Goal: Obtain resource: Obtain resource

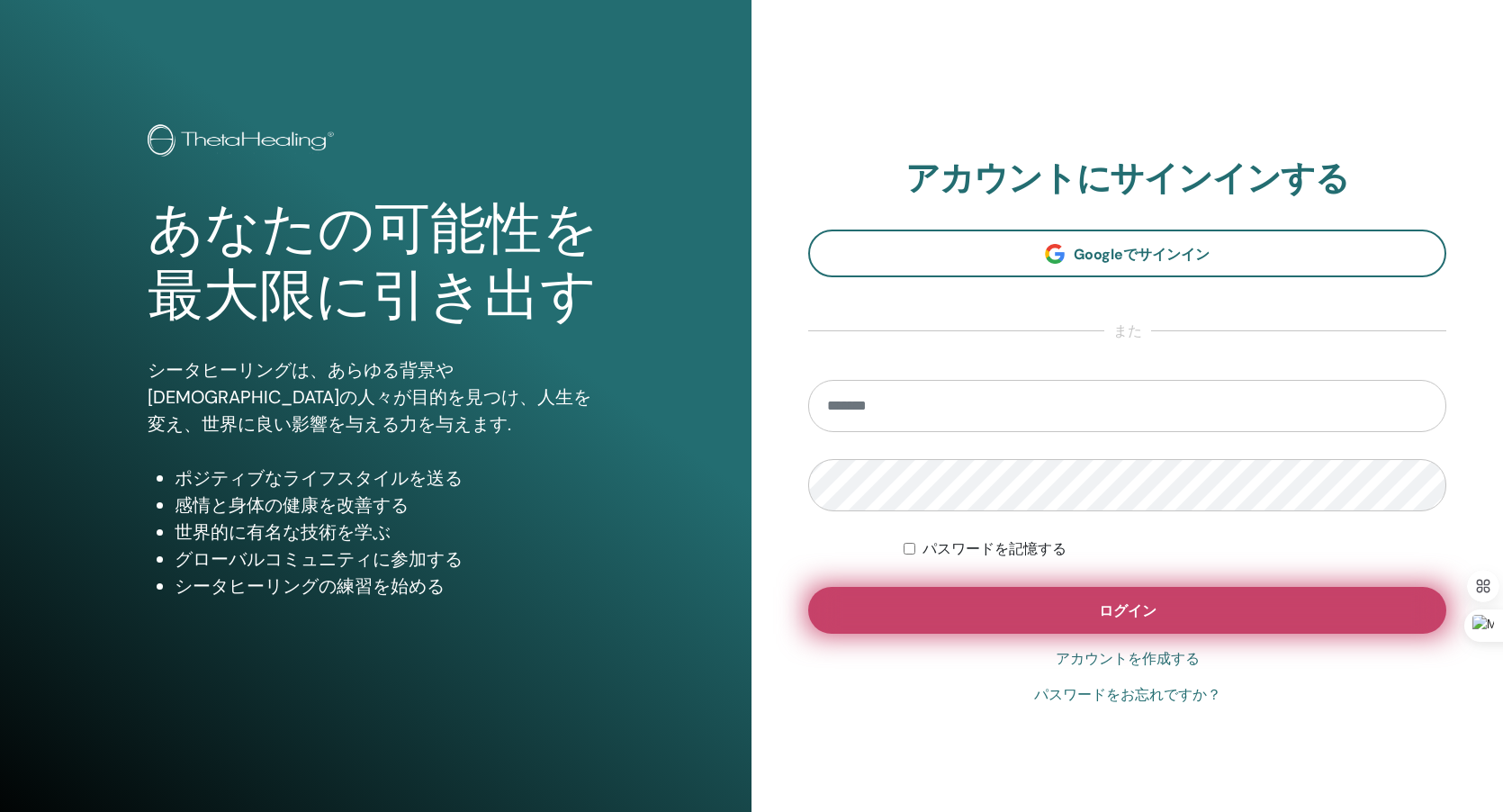
type input "**********"
click at [1163, 599] on button "ログイン" at bounding box center [1127, 610] width 638 height 47
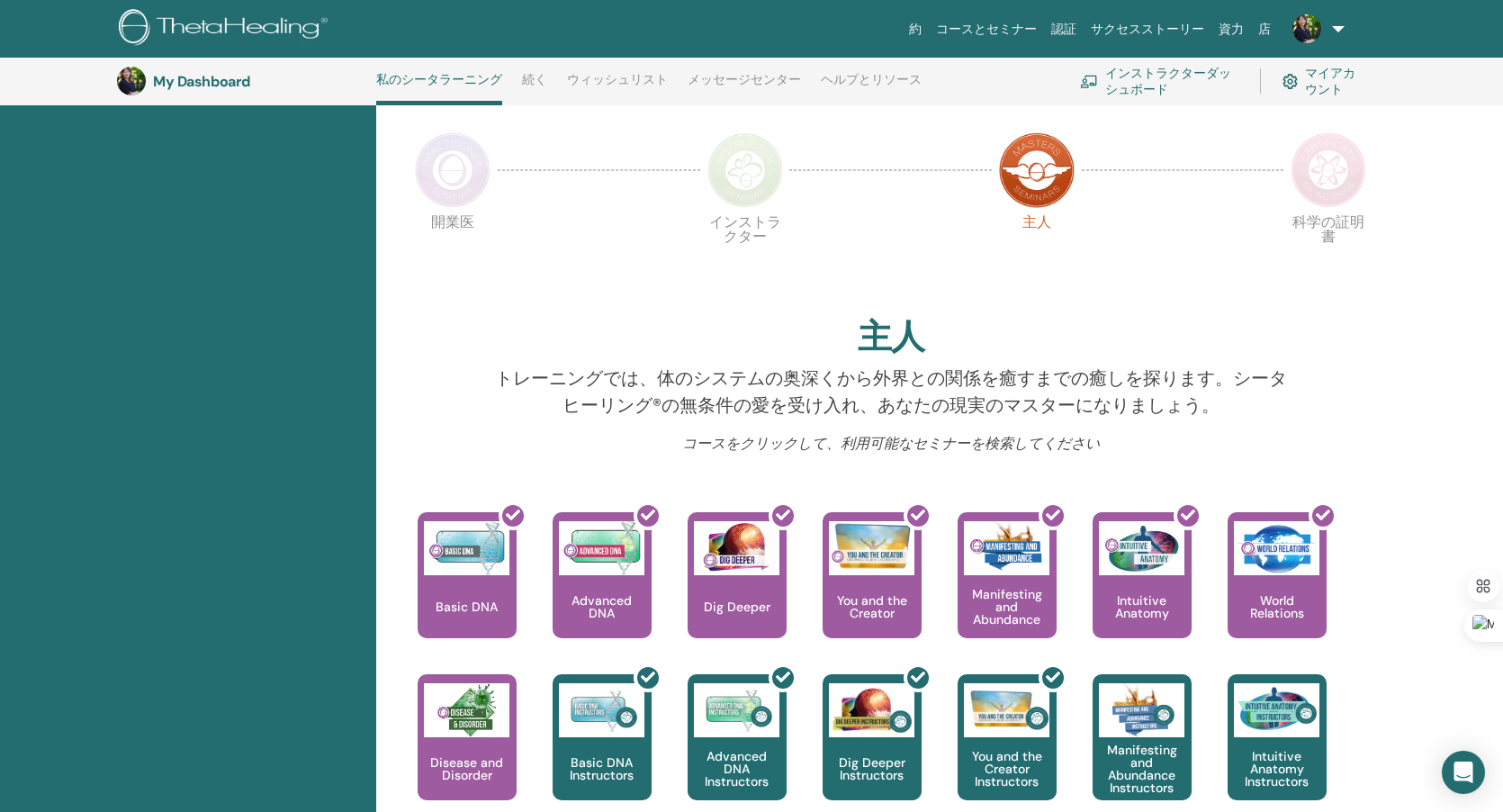
scroll to position [335, 0]
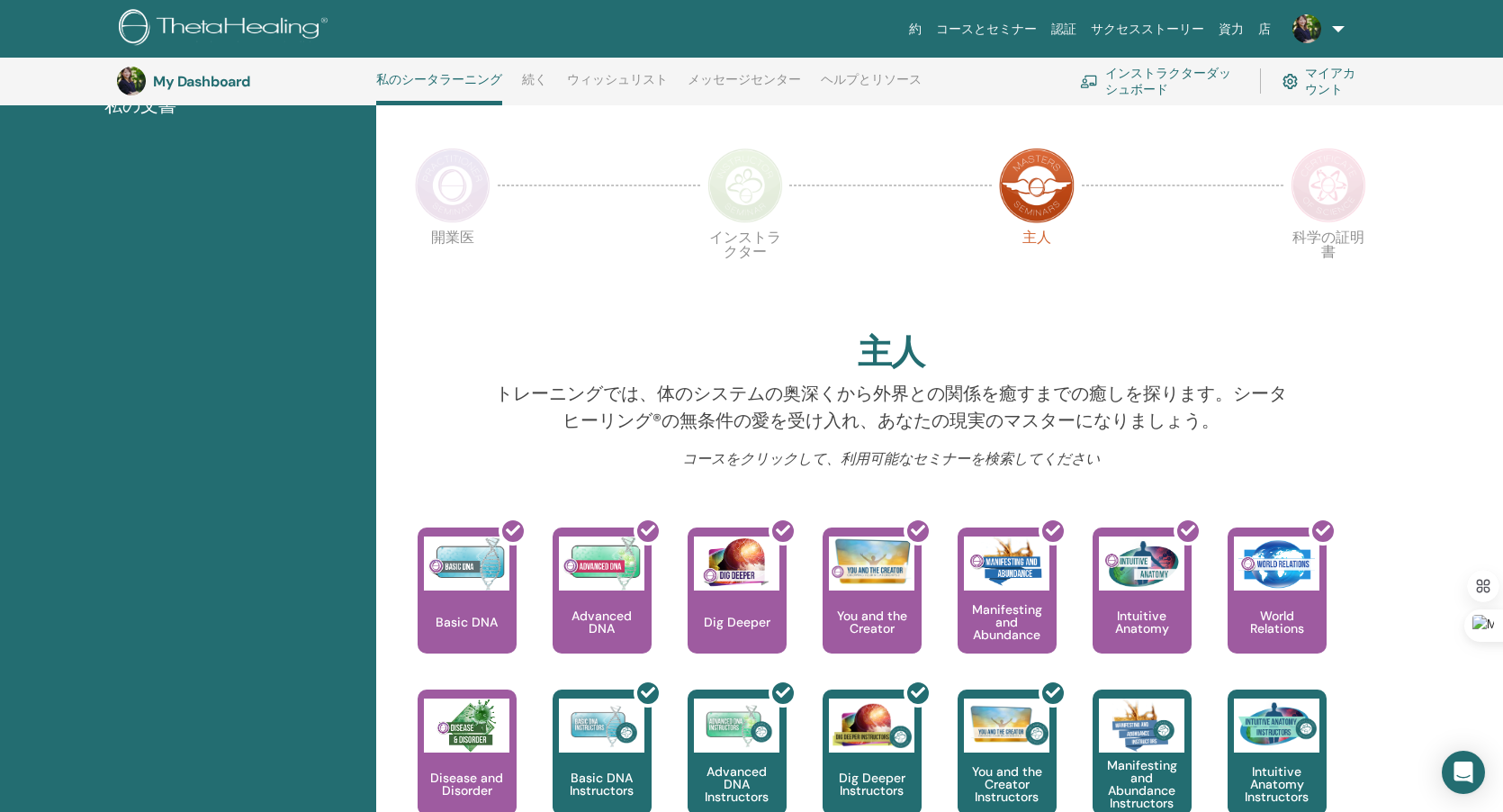
click at [1326, 195] on img at bounding box center [1328, 184] width 75 height 75
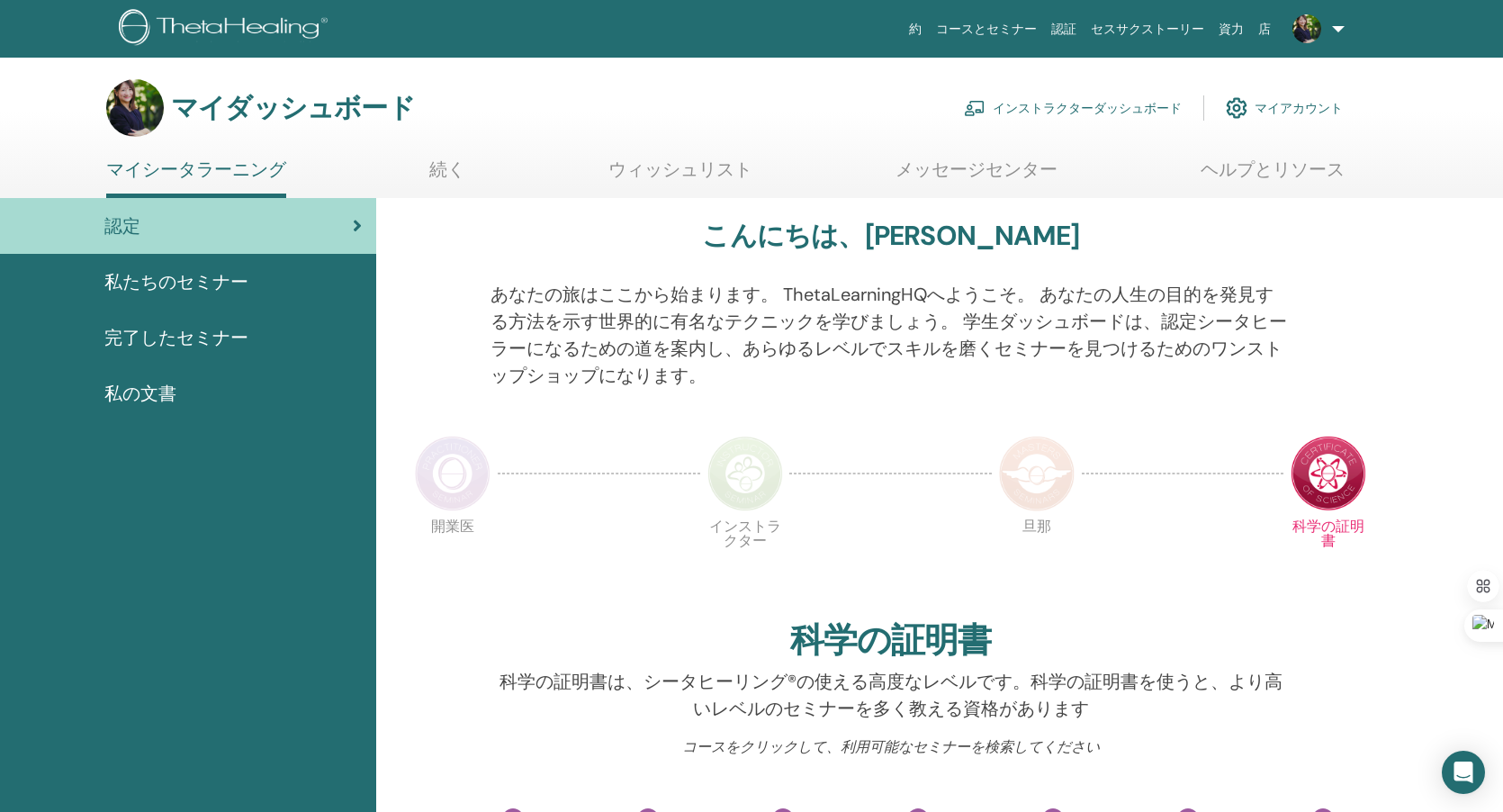
click at [1121, 103] on font "インストラクターダッシュボード" at bounding box center [1087, 108] width 189 height 16
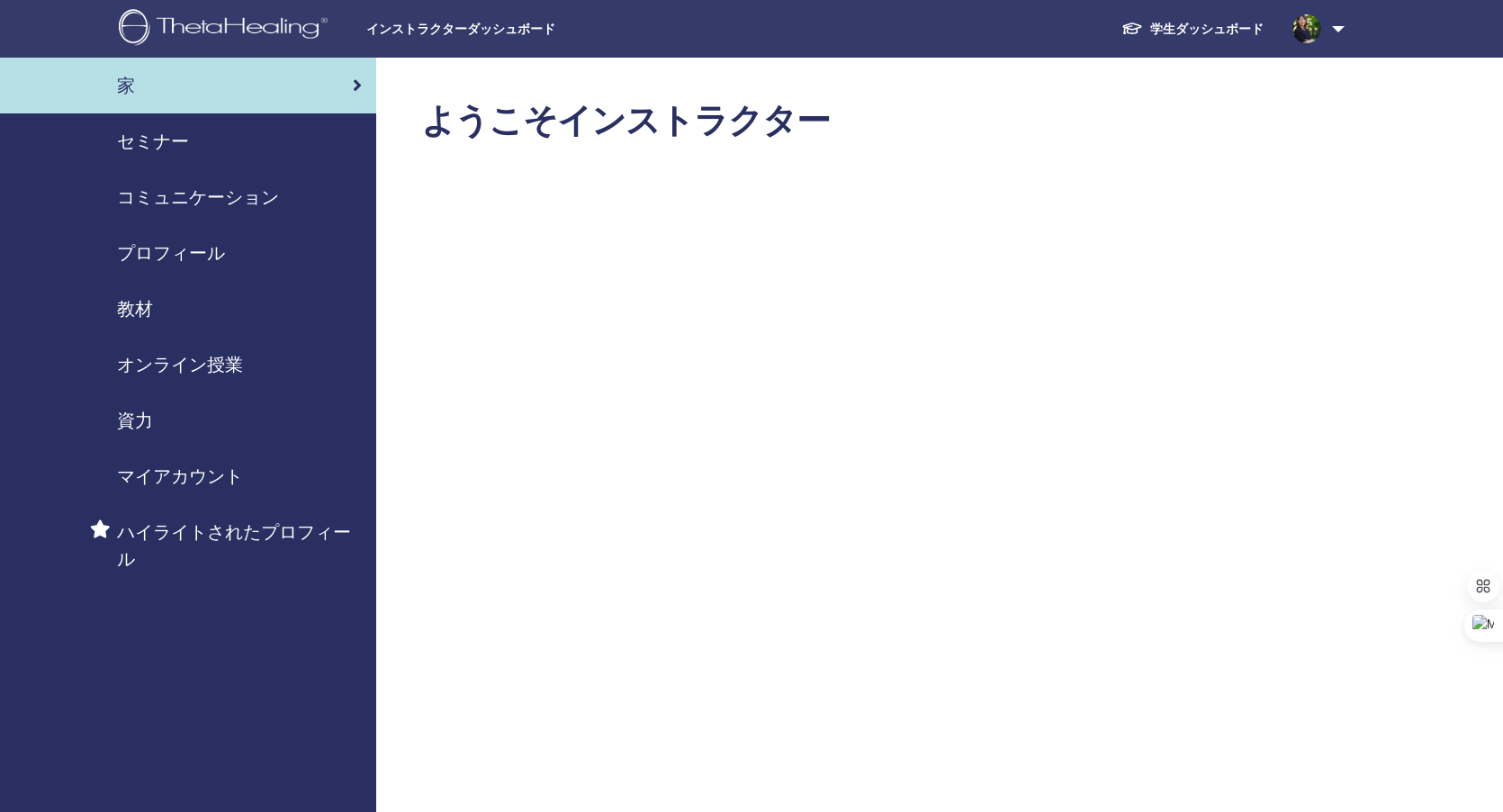
click at [140, 307] on span "教材" at bounding box center [135, 308] width 36 height 27
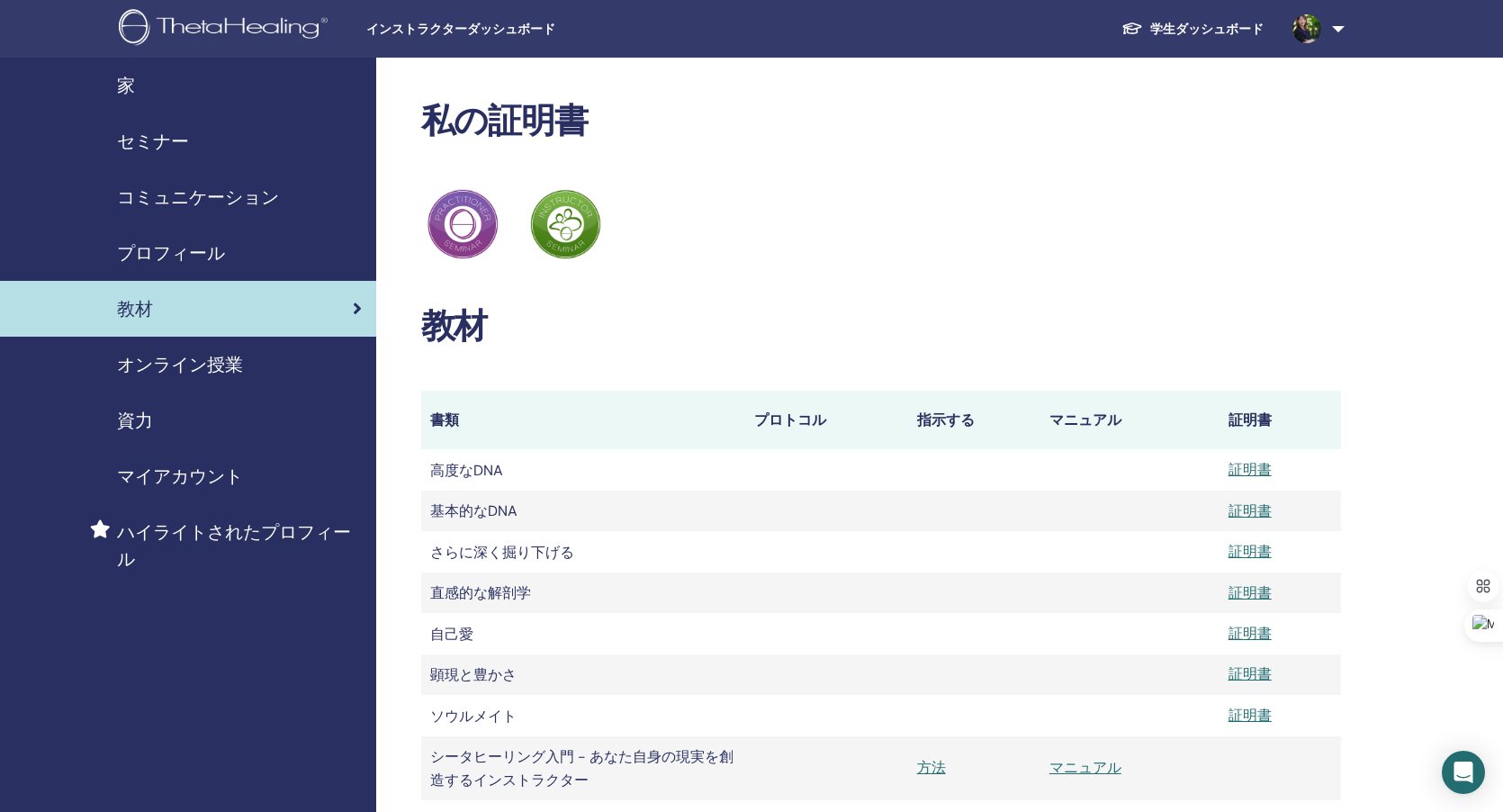
click at [1146, 262] on div "ThetaHealing 開業医 ThetaHealing インストラクター" at bounding box center [881, 224] width 921 height 78
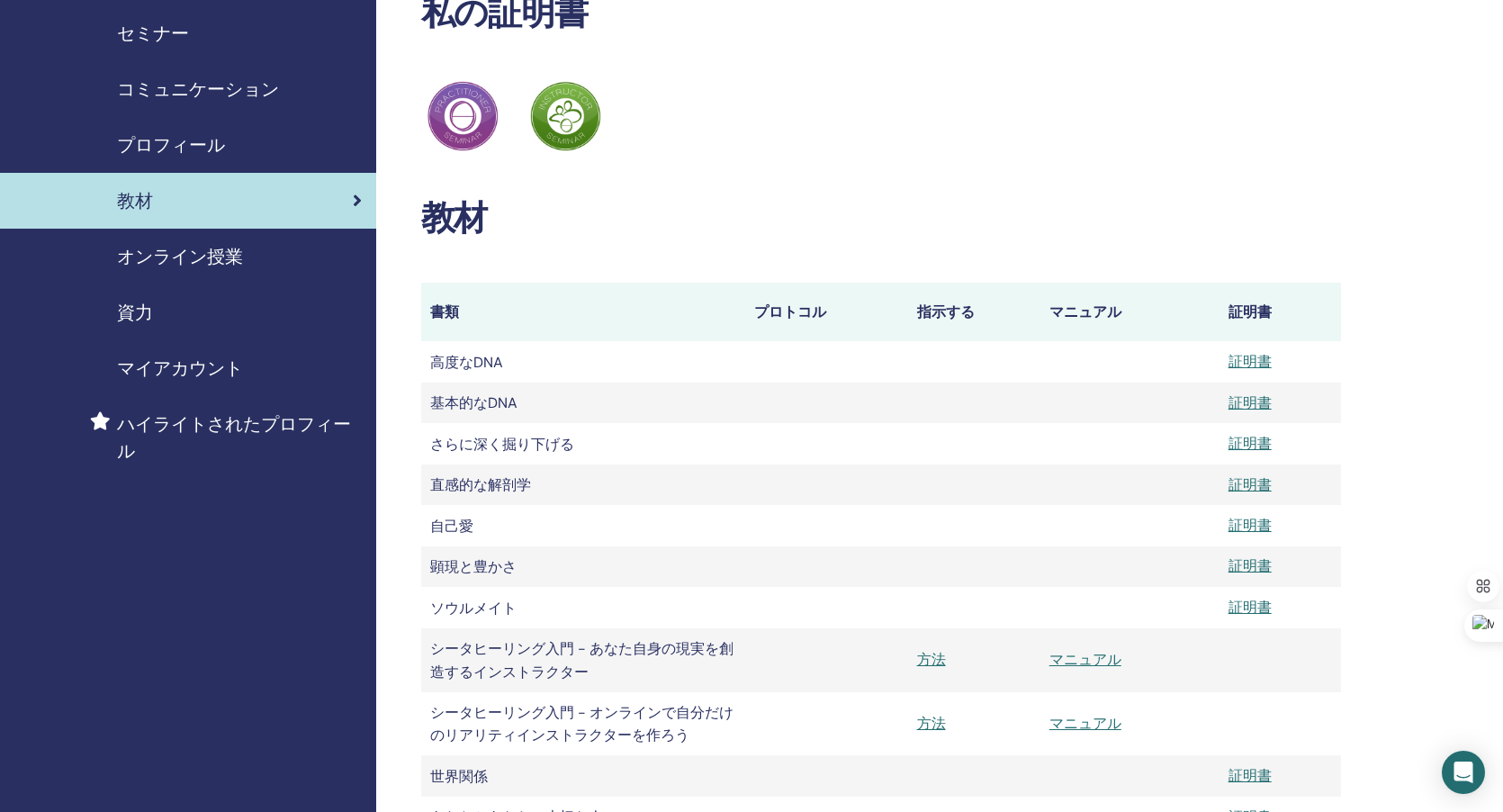
scroll to position [75, 0]
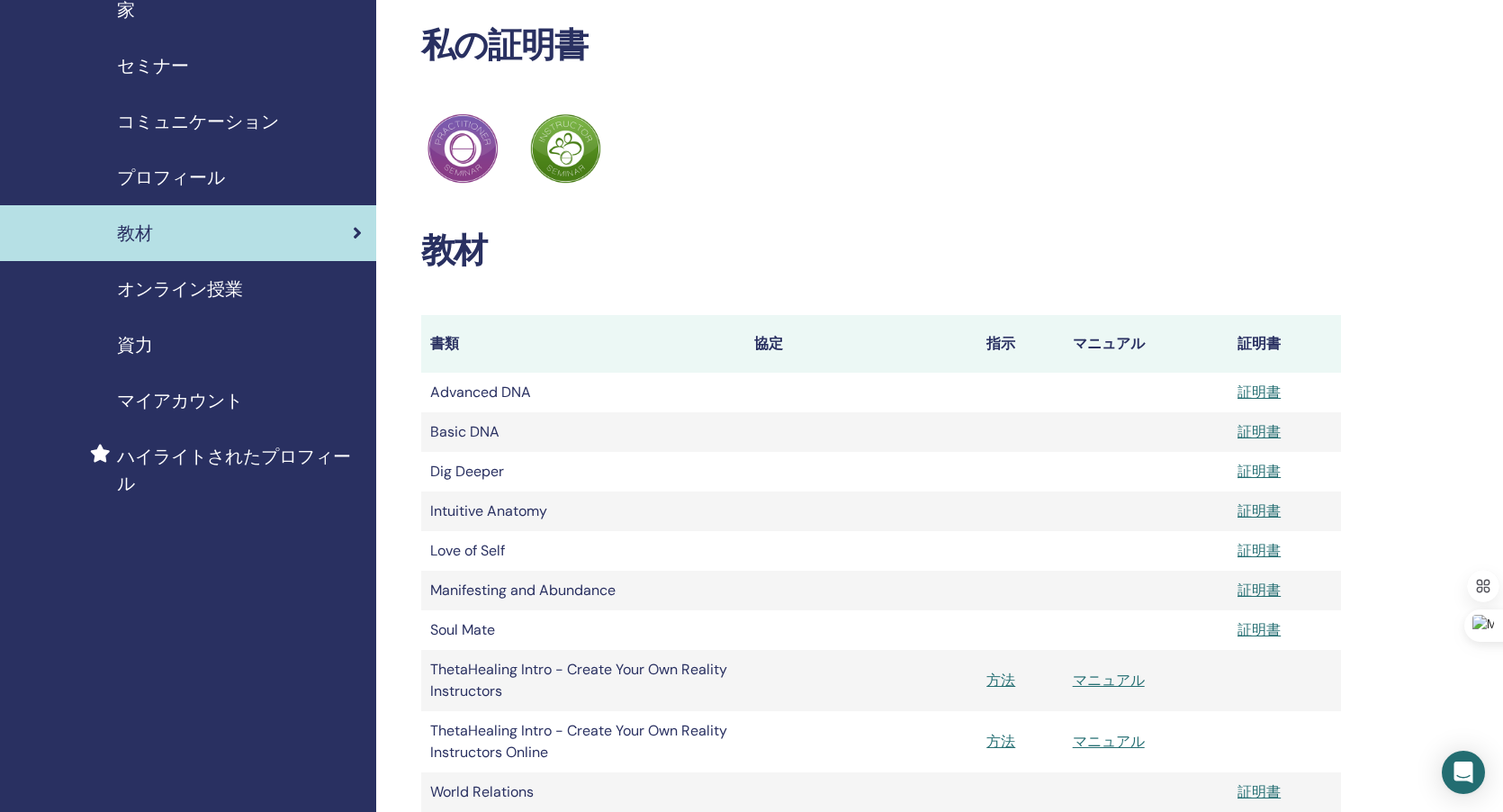
click at [1175, 155] on div "ThetaHealing 開業医 ThetaHealing インストラクター" at bounding box center [881, 149] width 921 height 78
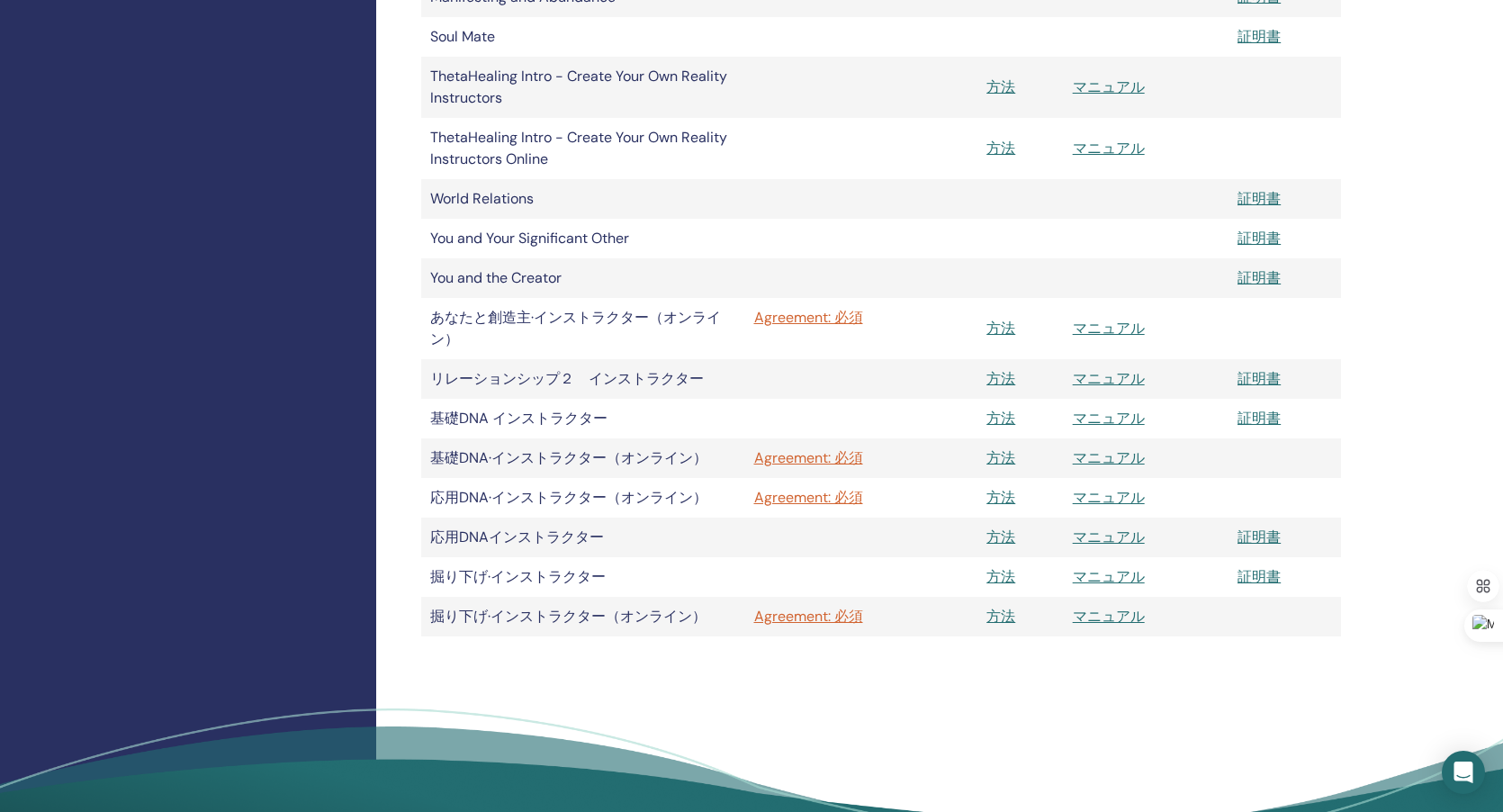
scroll to position [675, 0]
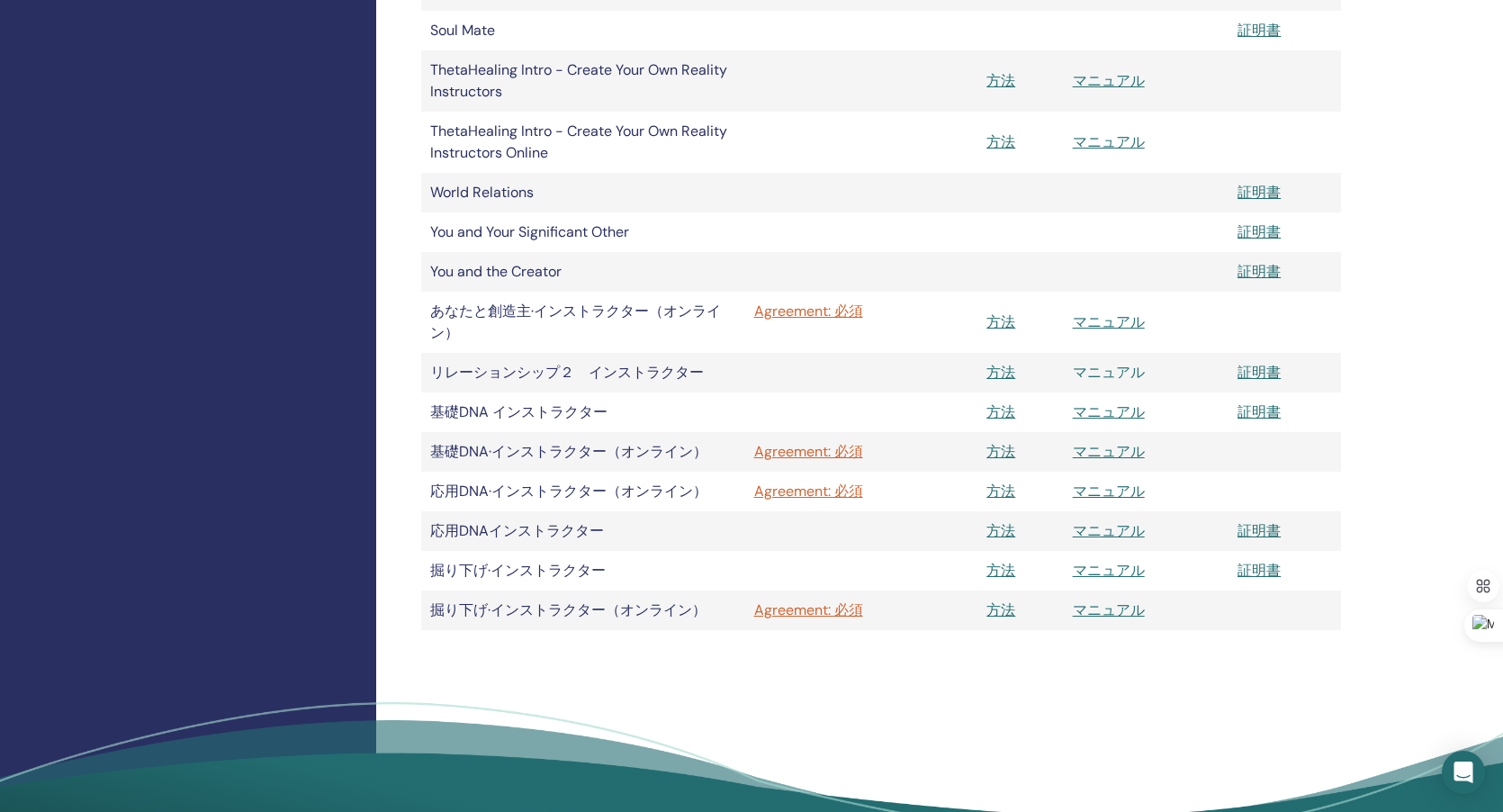
click at [1098, 370] on link "マニュアル" at bounding box center [1108, 372] width 72 height 19
